Goal: Task Accomplishment & Management: Manage account settings

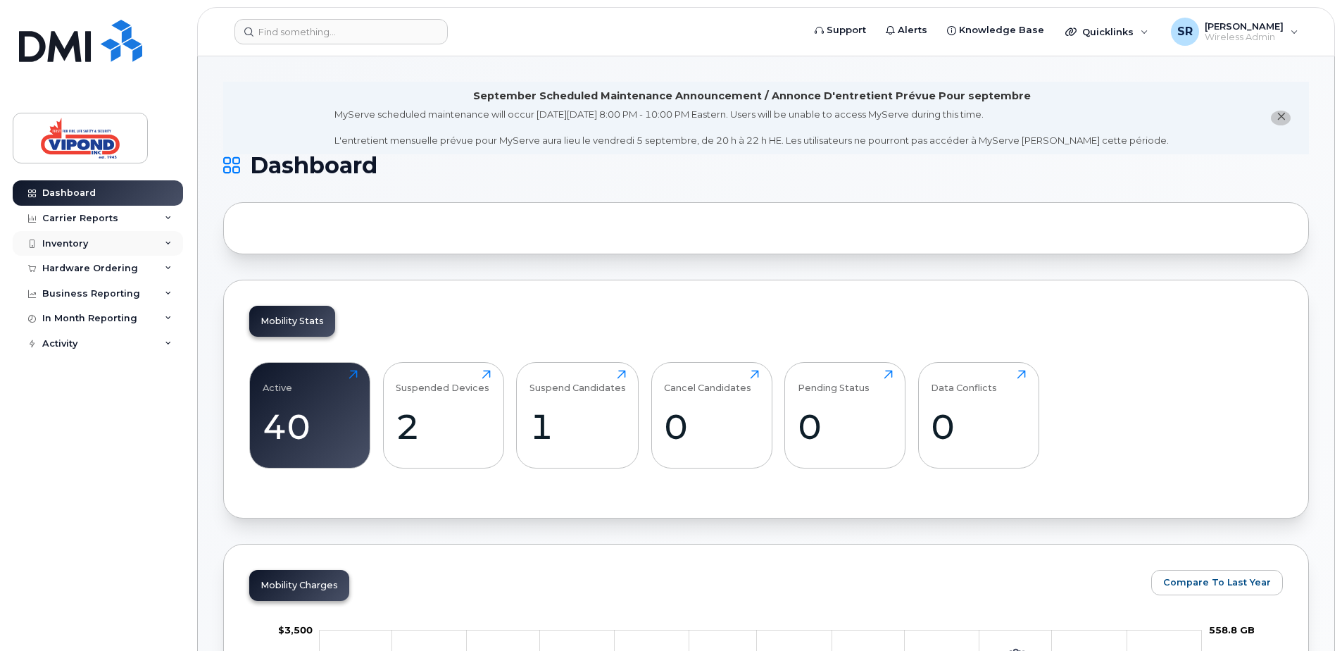
click at [64, 238] on div "Inventory" at bounding box center [65, 243] width 46 height 11
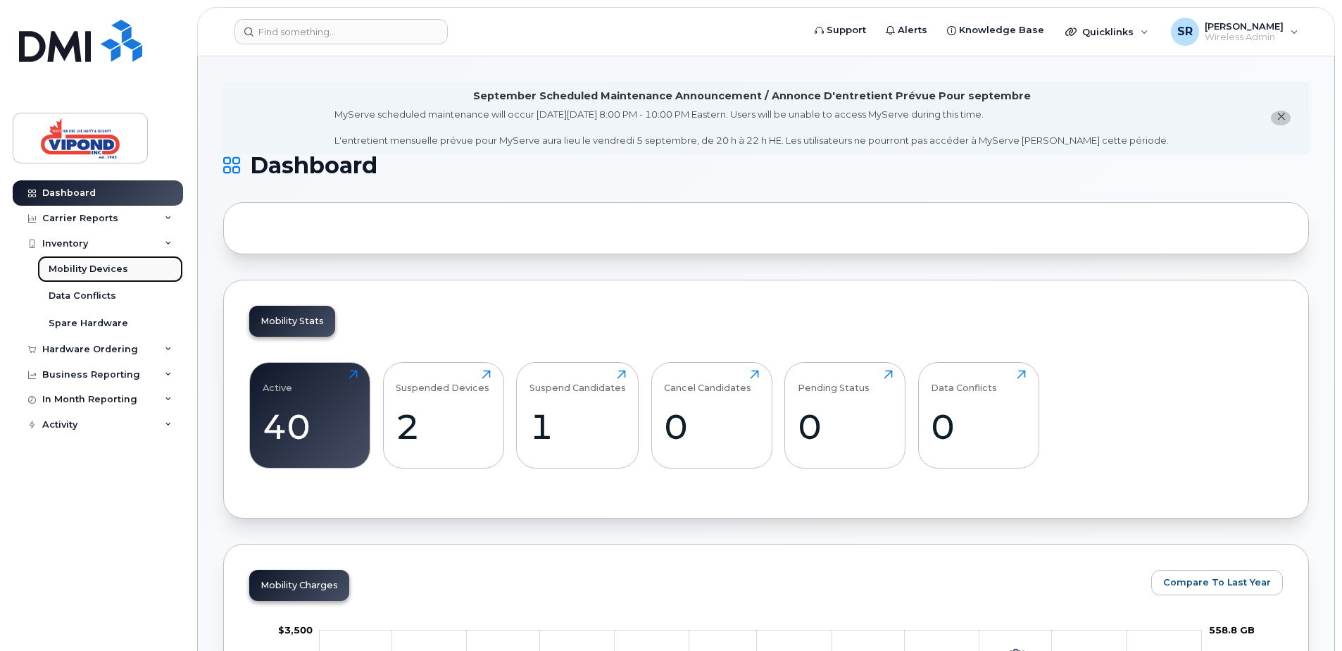
click at [108, 262] on link "Mobility Devices" at bounding box center [110, 269] width 146 height 27
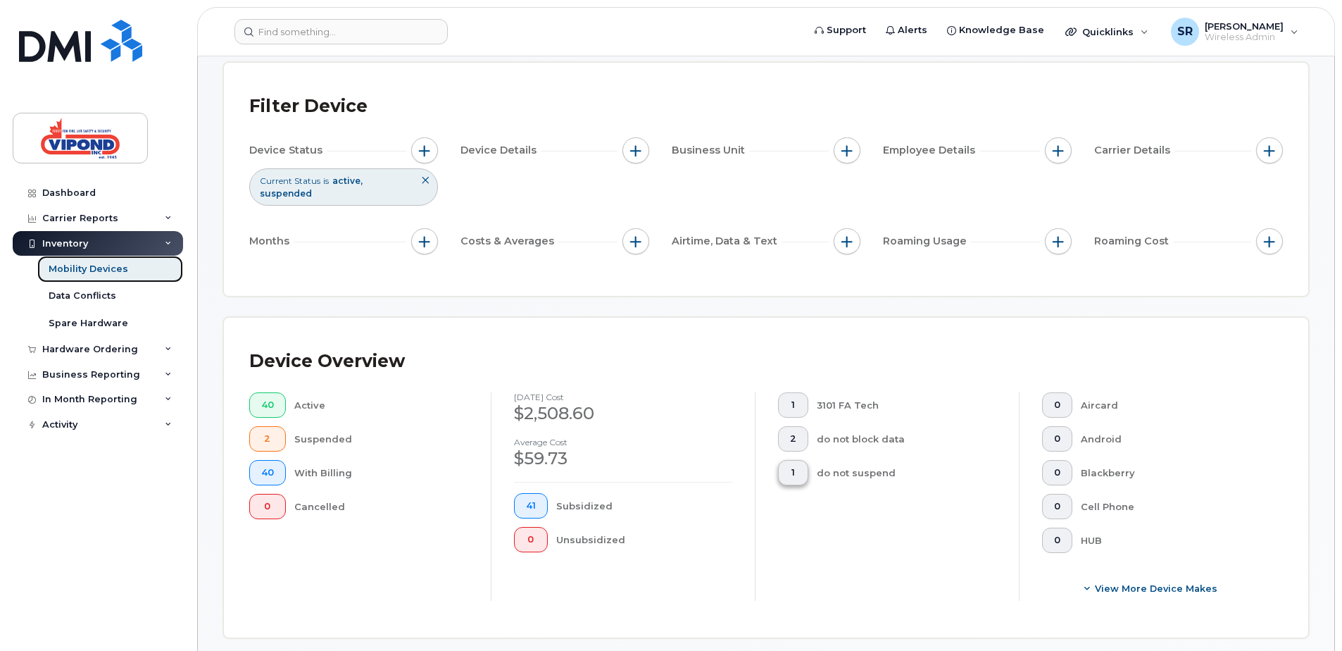
scroll to position [141, 0]
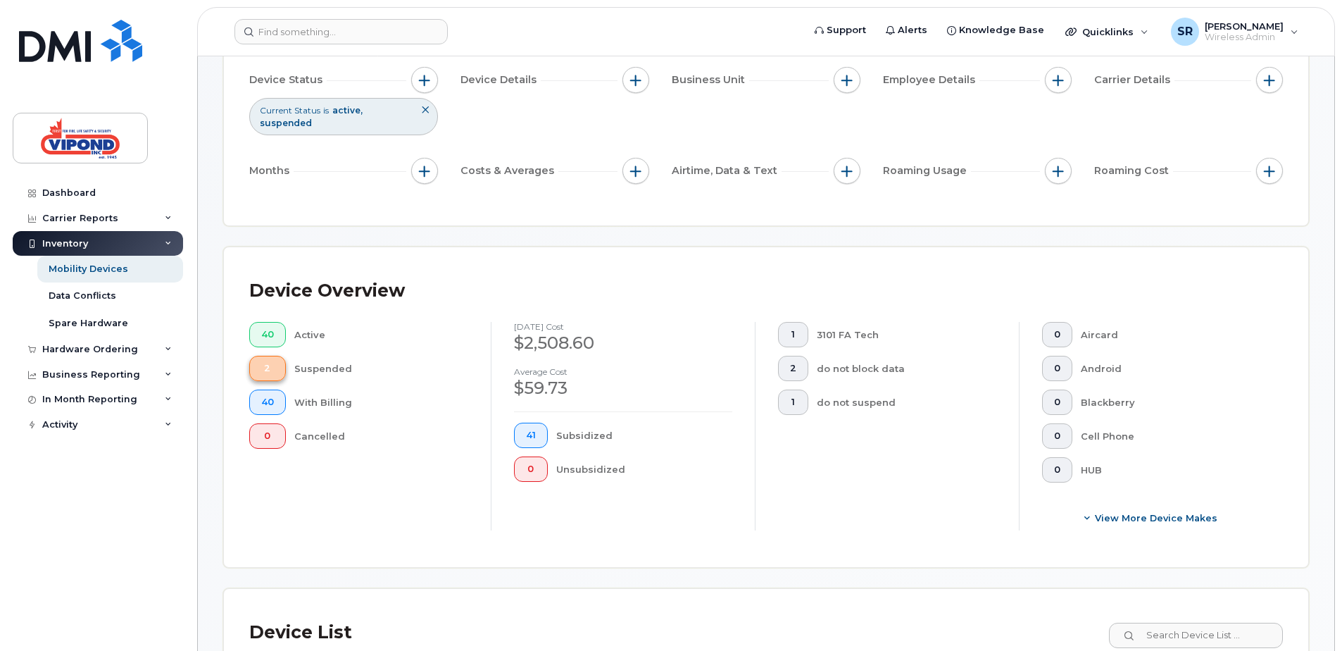
click at [268, 366] on span "2" at bounding box center [267, 368] width 13 height 11
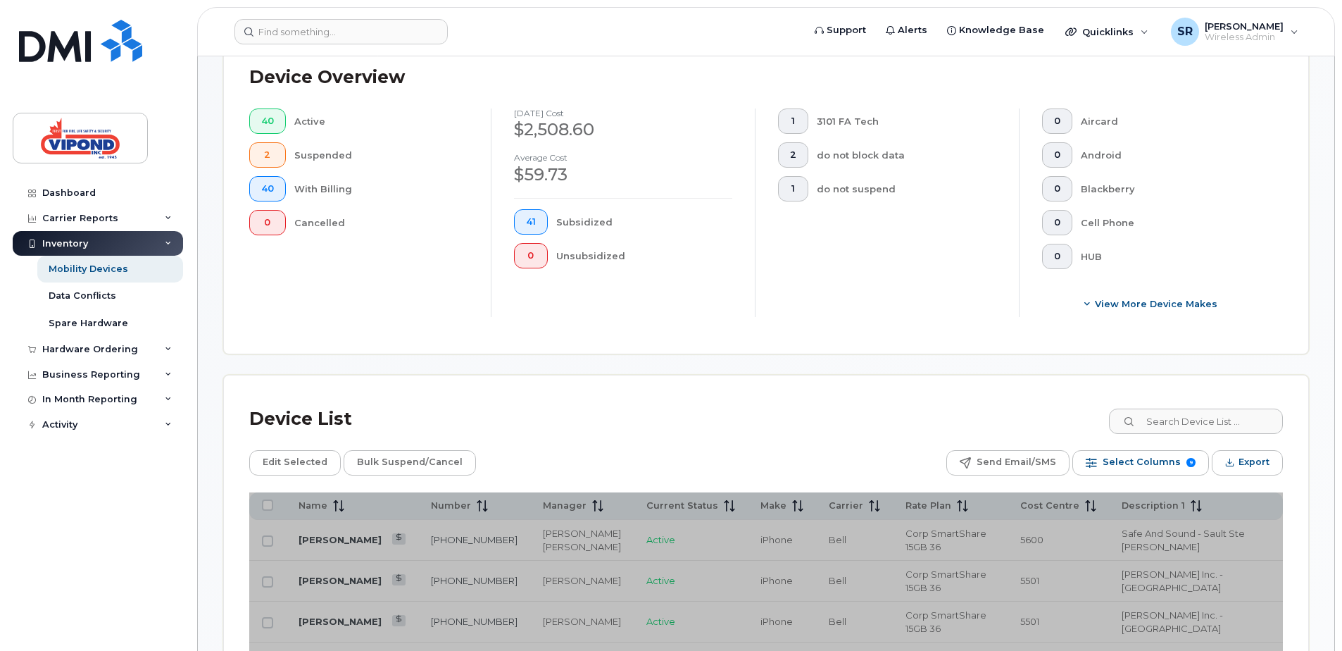
scroll to position [211, 0]
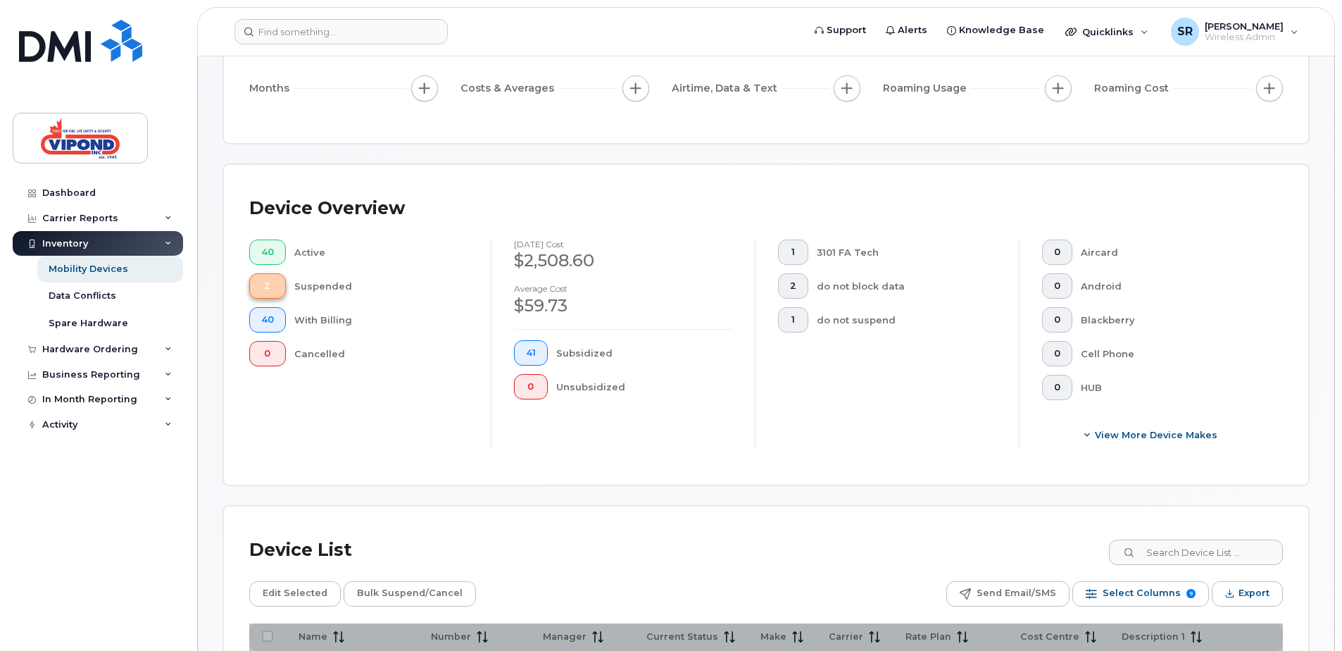
click at [273, 284] on span "2" at bounding box center [267, 285] width 13 height 11
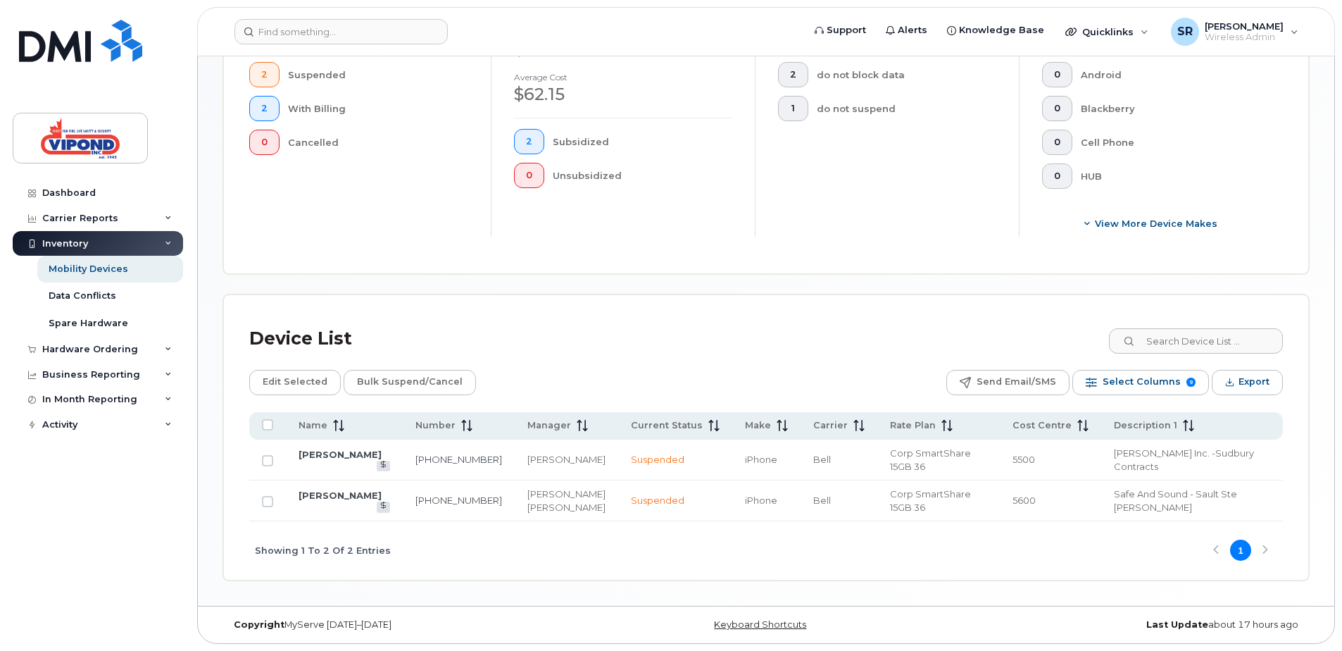
scroll to position [409, 0]
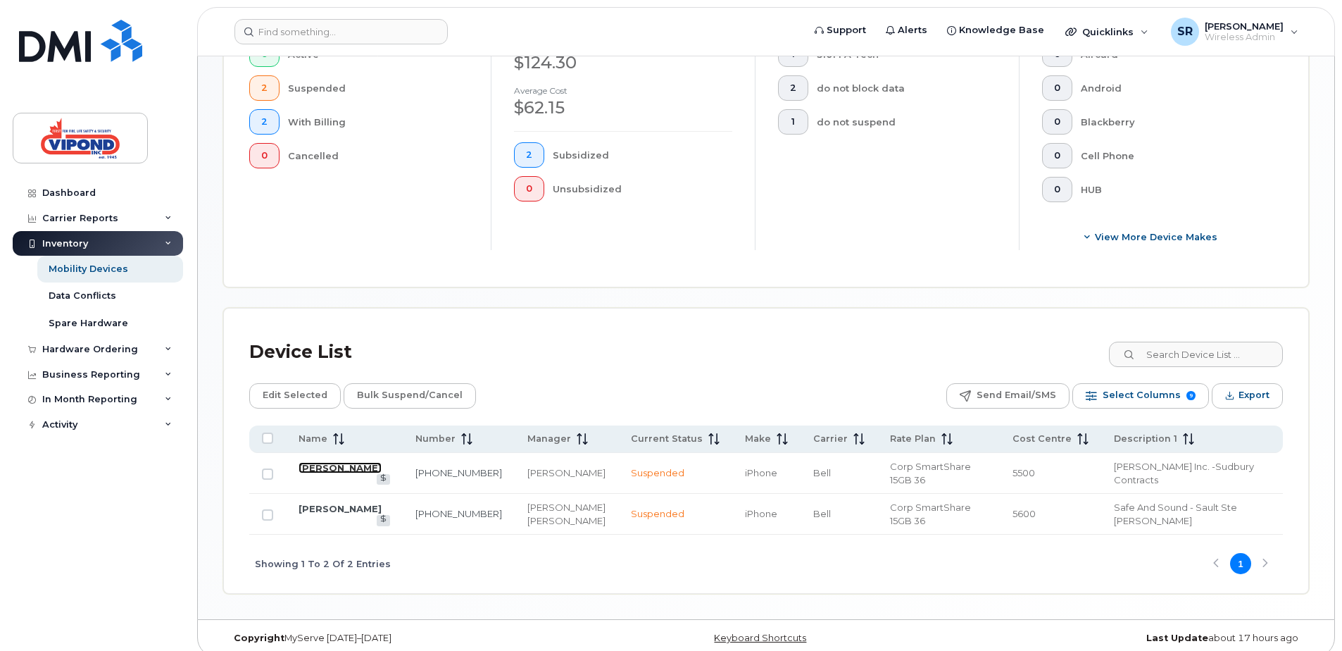
click at [354, 468] on link "[PERSON_NAME]" at bounding box center [340, 467] width 83 height 11
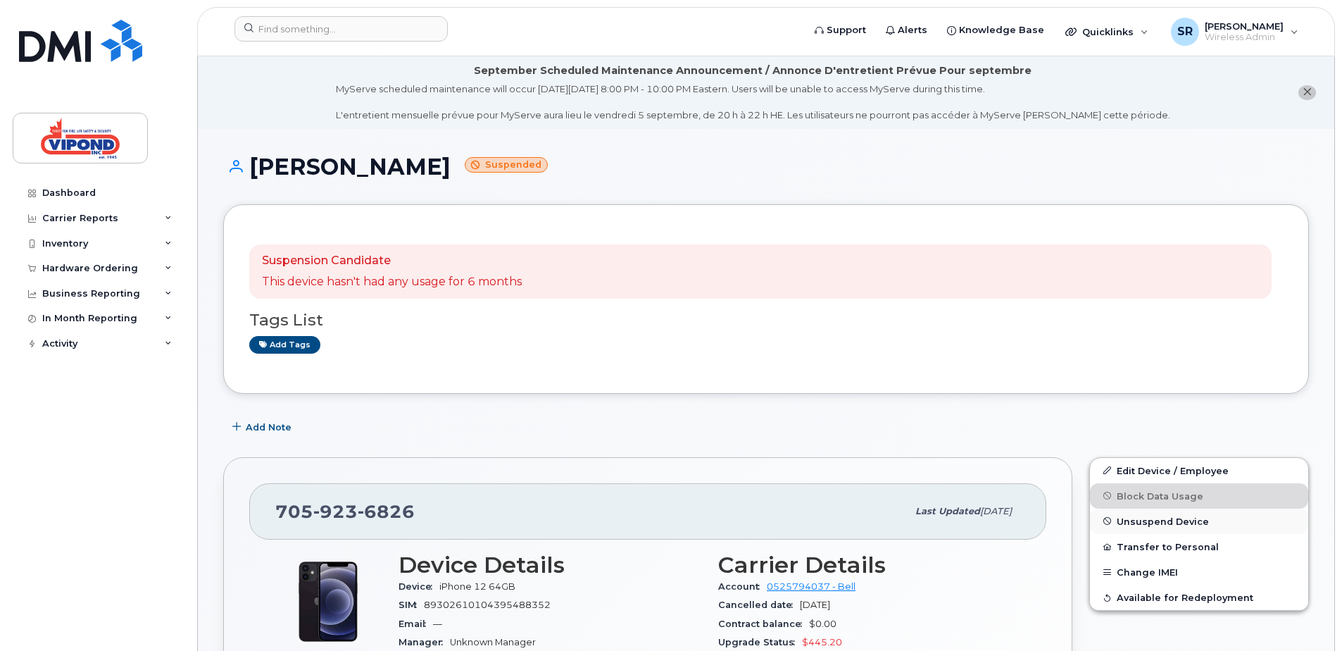
click at [1178, 522] on span "Unsuspend Device" at bounding box center [1163, 521] width 92 height 11
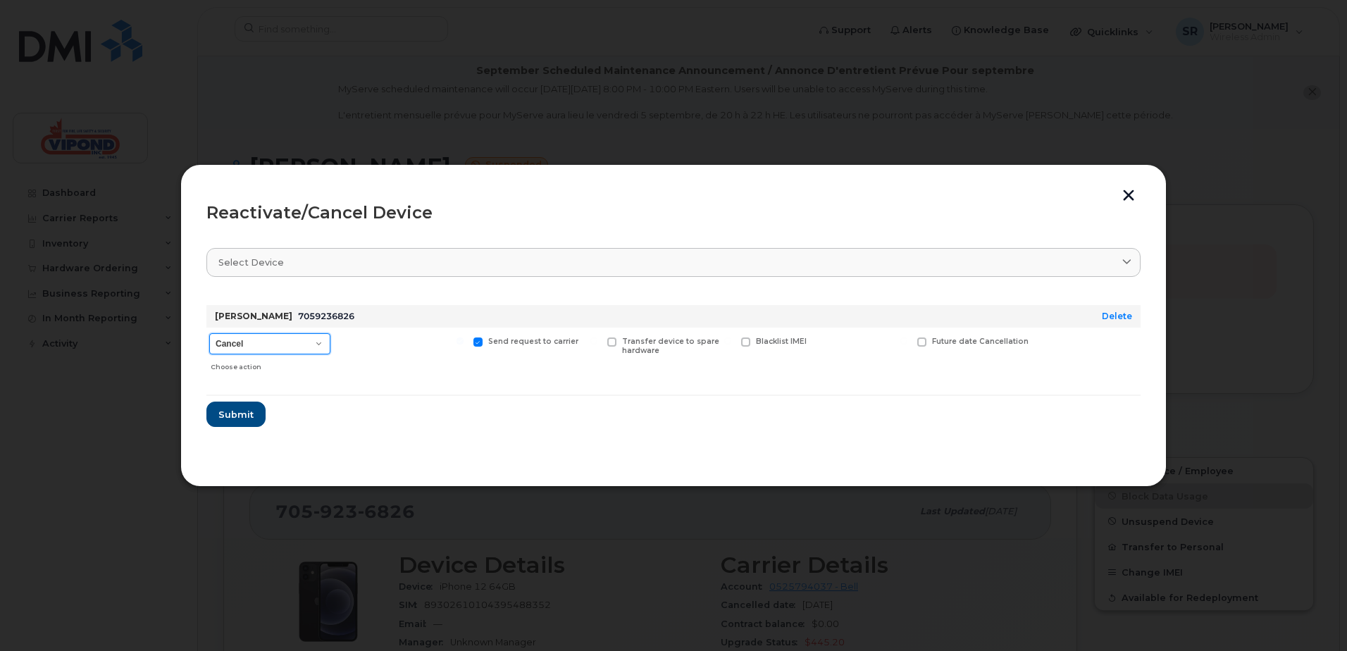
click at [319, 345] on select "Cancel Suspend - Extend Suspension Reactivate" at bounding box center [269, 343] width 121 height 21
select select "[object Object]"
click at [209, 333] on select "Cancel Suspend - Extend Suspension Reactivate" at bounding box center [269, 343] width 121 height 21
click at [237, 411] on span "Submit" at bounding box center [235, 414] width 35 height 13
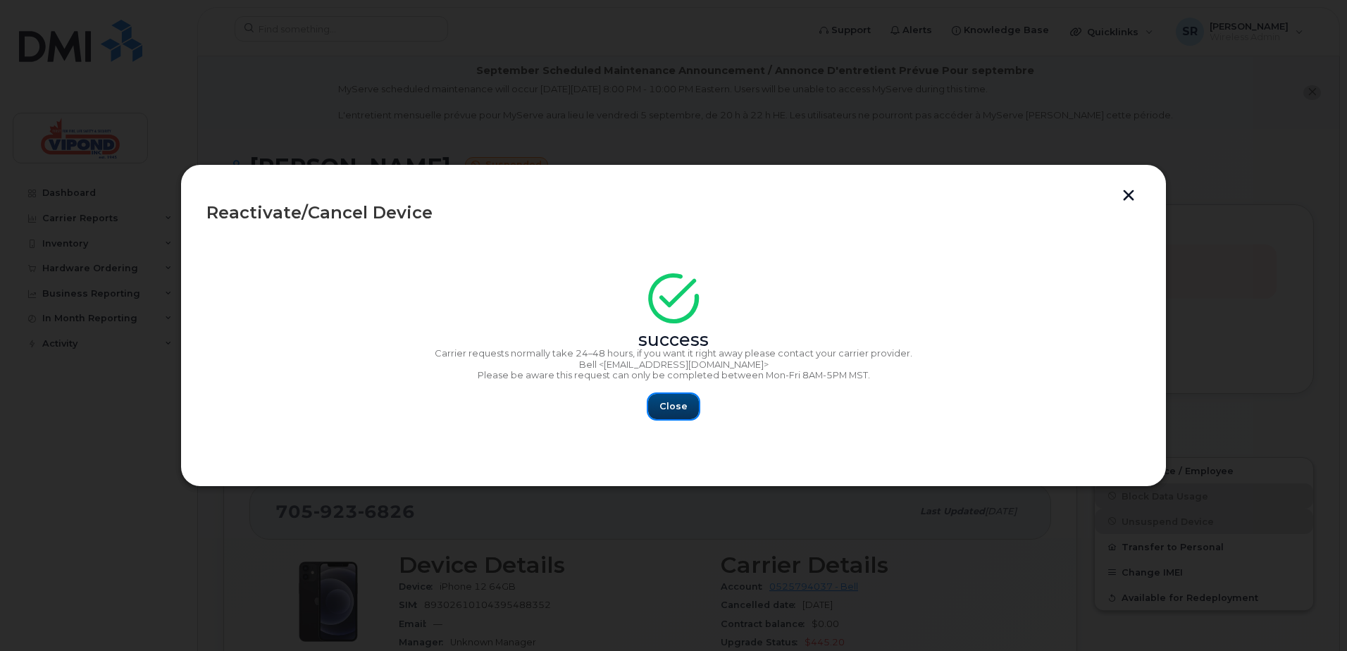
click at [678, 409] on span "Close" at bounding box center [673, 405] width 28 height 13
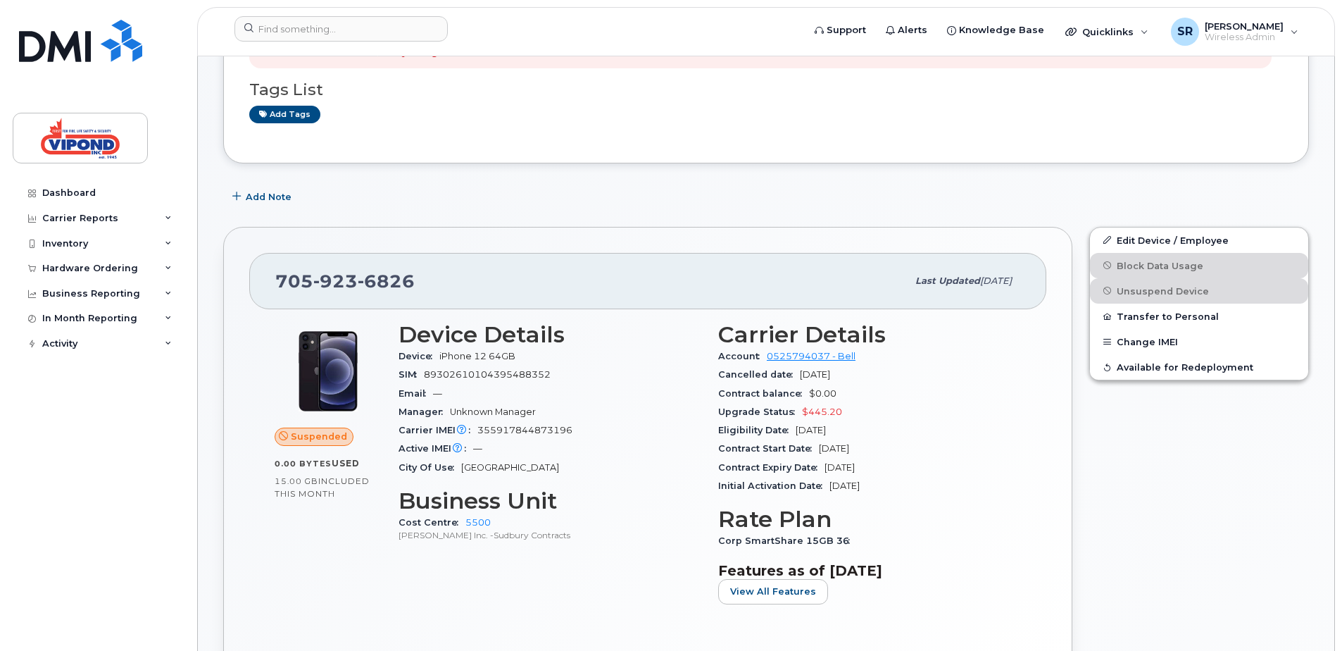
scroll to position [211, 0]
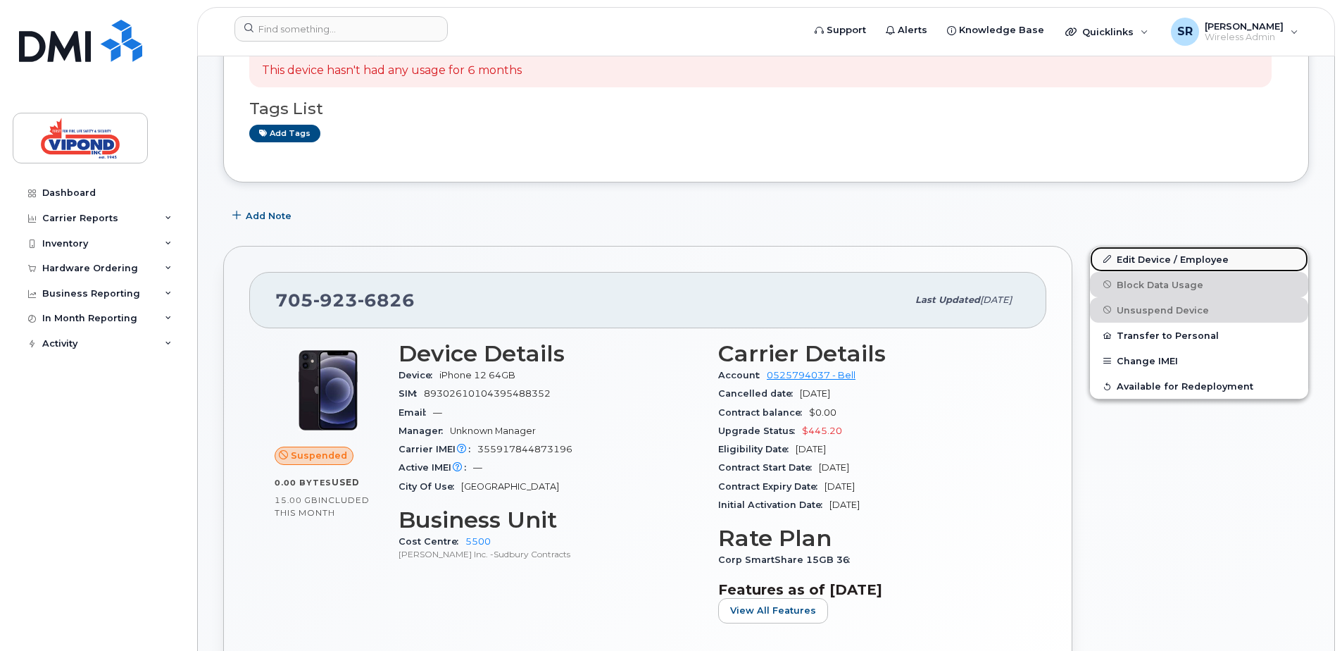
click at [1169, 259] on link "Edit Device / Employee" at bounding box center [1199, 258] width 218 height 25
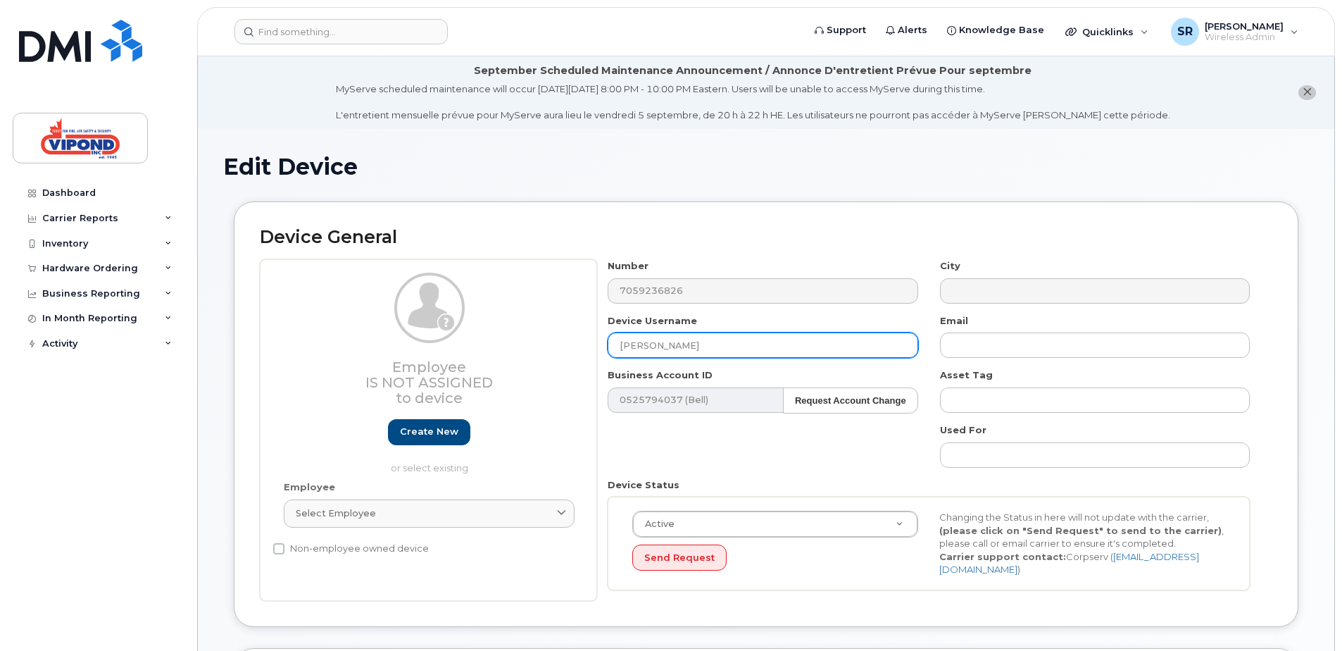
drag, startPoint x: 712, startPoint y: 343, endPoint x: 579, endPoint y: 343, distance: 133.1
click at [579, 343] on div "Employee Is not assigned to device Create new or select existing Employee Selec…" at bounding box center [766, 430] width 1013 height 342
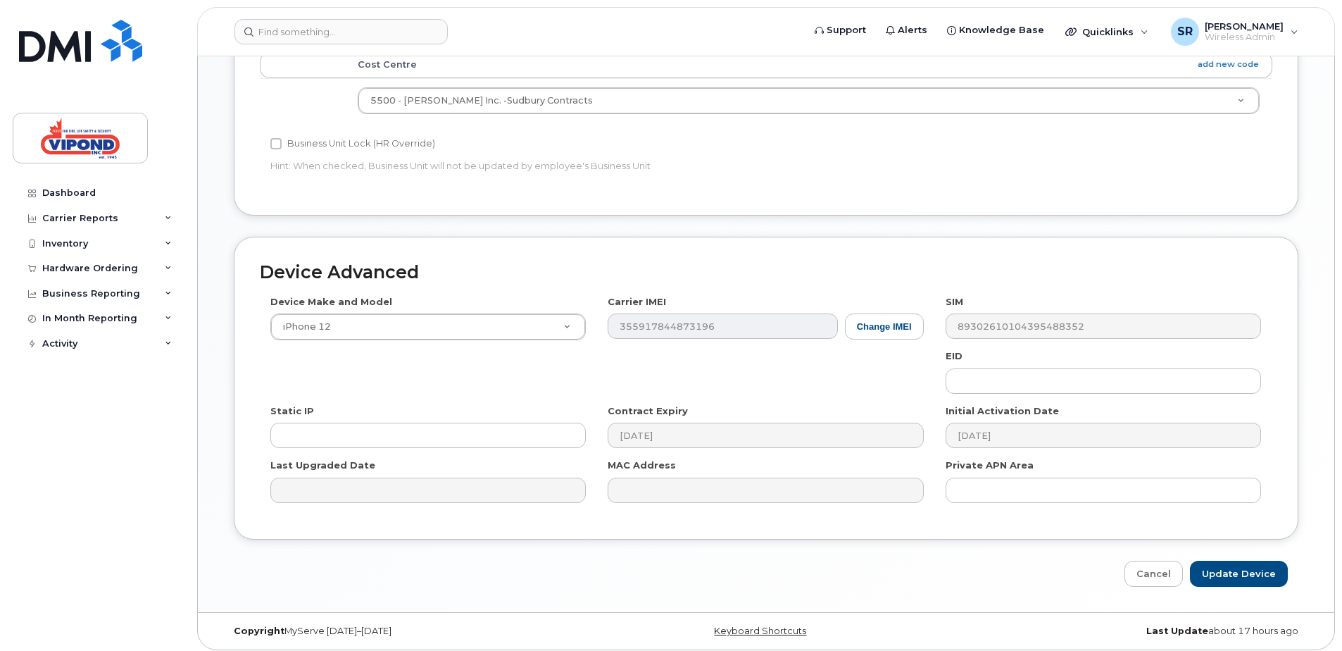
scroll to position [654, 0]
type input "Ryan Frappier"
click at [1235, 572] on input "Update Device" at bounding box center [1239, 573] width 98 height 26
type input "Saving..."
